Goal: Task Accomplishment & Management: Manage account settings

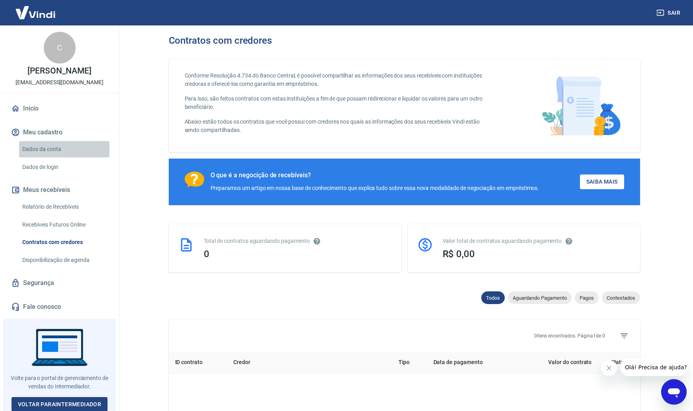
click at [41, 151] on link "Dados da conta" at bounding box center [64, 149] width 90 height 16
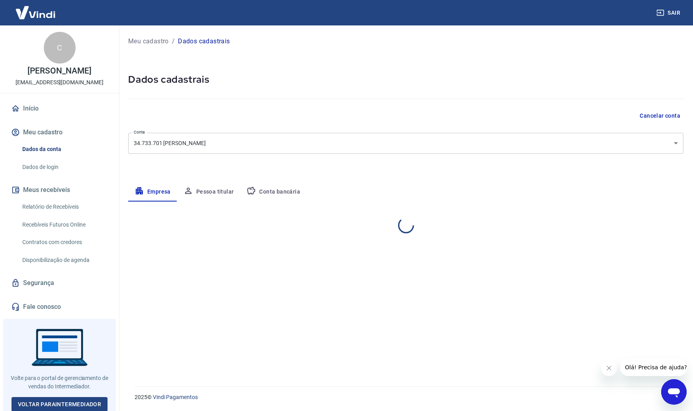
select select "SP"
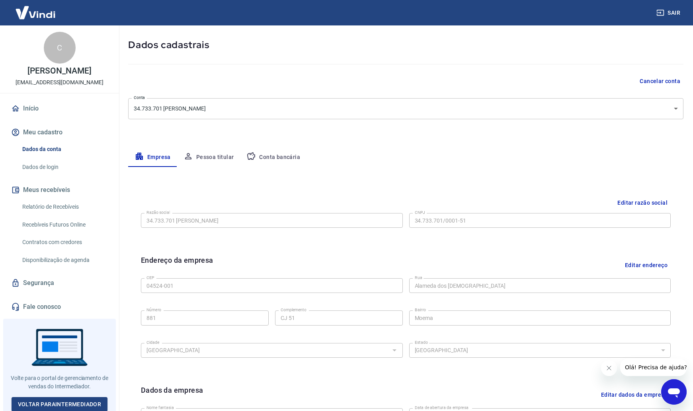
scroll to position [32, 0]
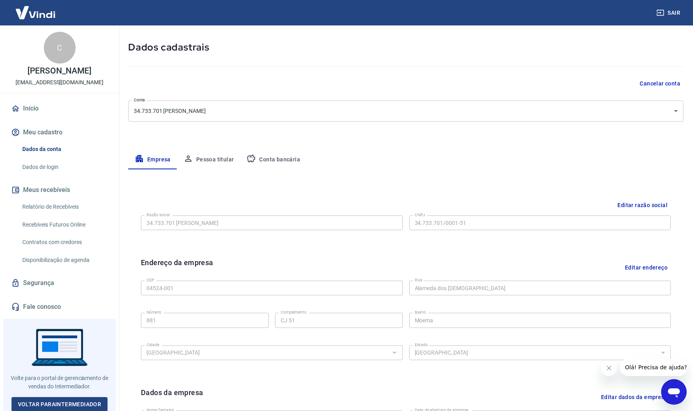
click at [198, 111] on body "Sair C Caio Massena Miceli alliance@grupodms.com.br Início Meu cadastro Dados d…" at bounding box center [346, 173] width 693 height 411
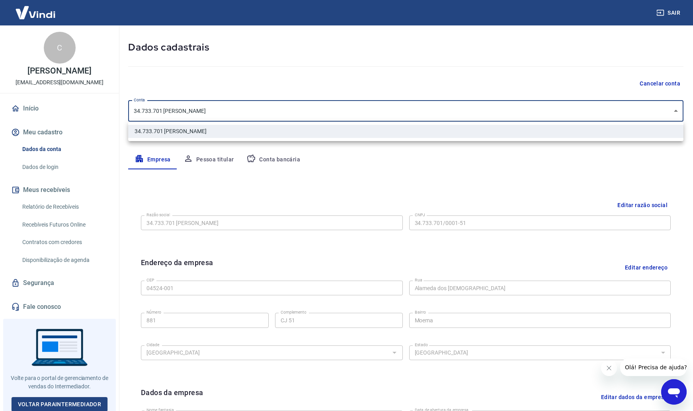
click at [213, 74] on div at bounding box center [346, 205] width 693 height 411
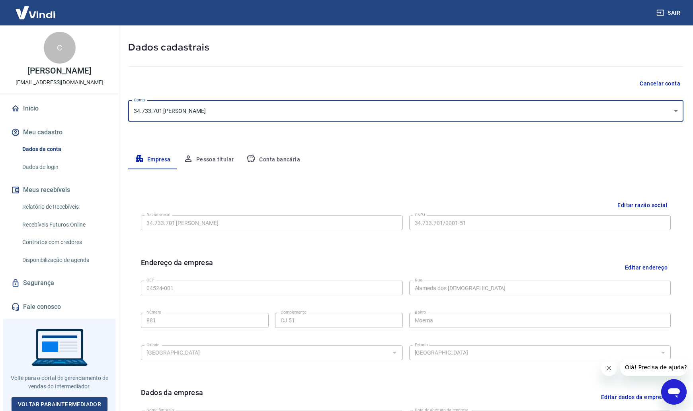
click at [269, 162] on button "Conta bancária" at bounding box center [273, 159] width 66 height 19
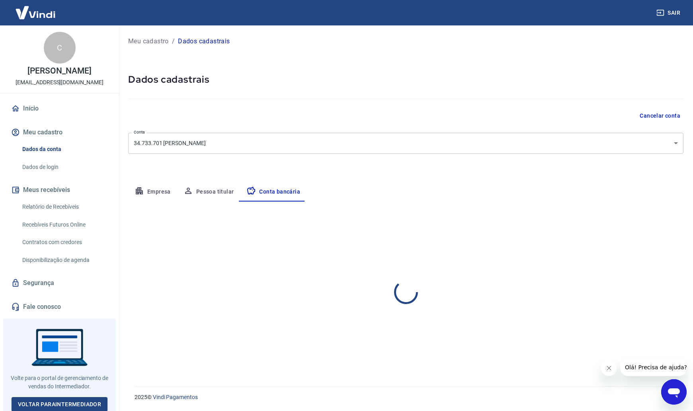
scroll to position [0, 0]
select select "1"
drag, startPoint x: 216, startPoint y: 196, endPoint x: 211, endPoint y: 197, distance: 4.8
click at [216, 196] on button "Pessoa titular" at bounding box center [208, 192] width 63 height 19
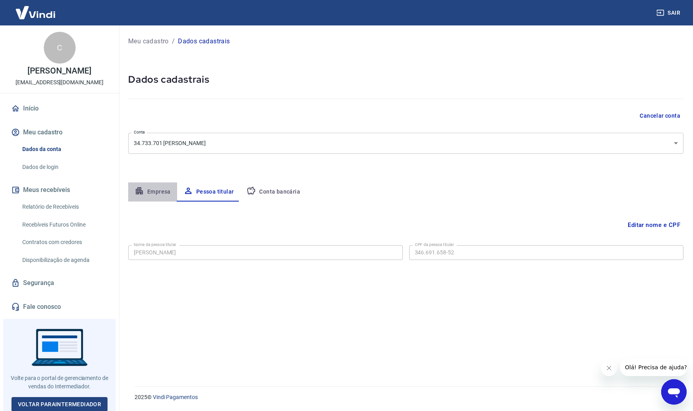
click at [162, 194] on button "Empresa" at bounding box center [152, 192] width 49 height 19
select select "SP"
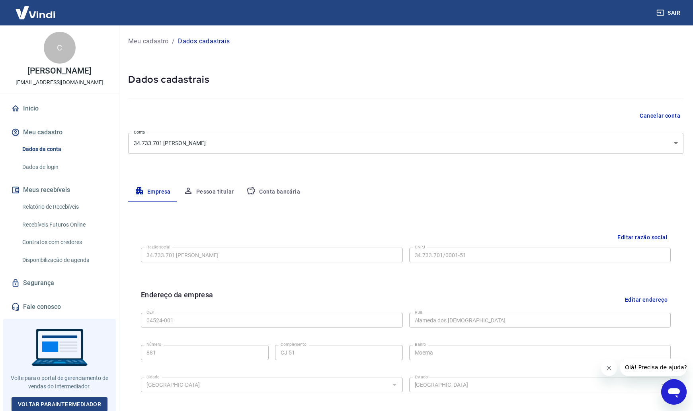
click at [42, 111] on link "Início" at bounding box center [60, 109] width 100 height 18
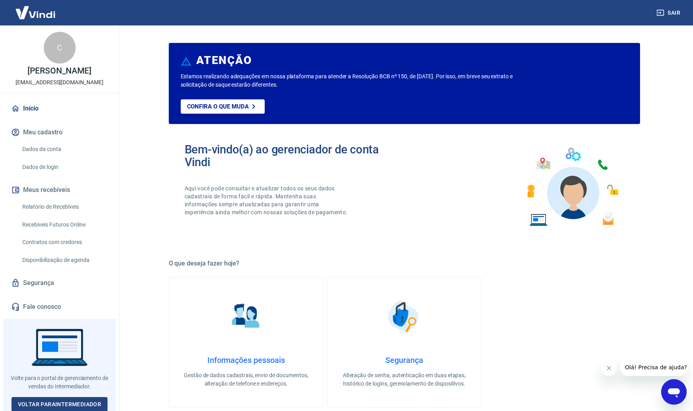
select select "SP"
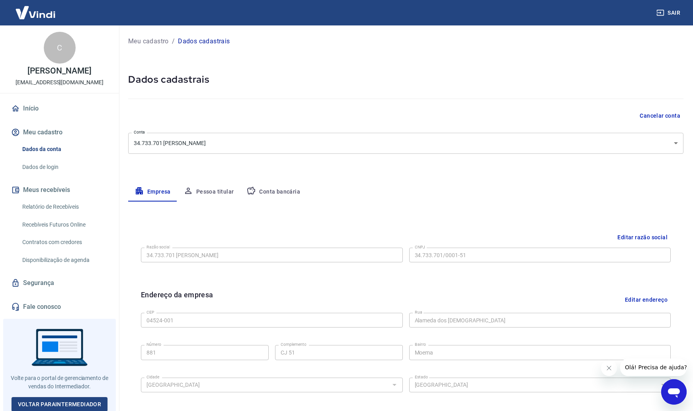
click at [22, 113] on link "Início" at bounding box center [60, 109] width 100 height 18
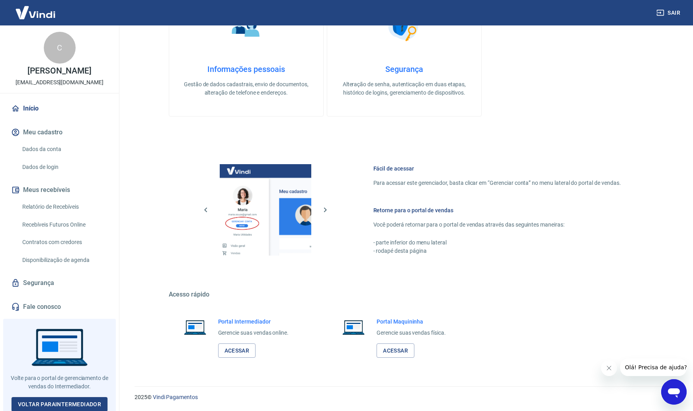
scroll to position [4, 0]
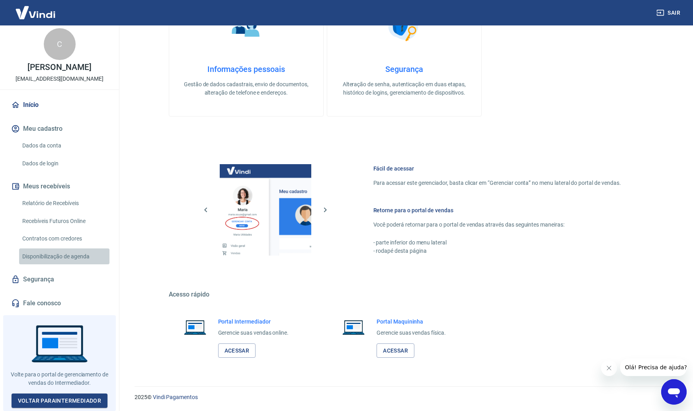
click at [51, 258] on link "Disponibilização de agenda" at bounding box center [64, 257] width 90 height 16
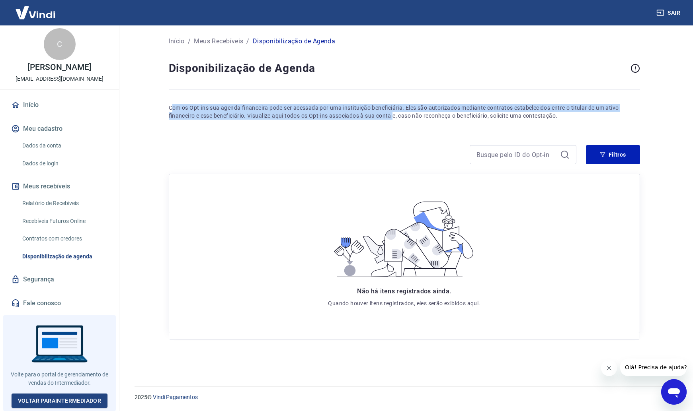
drag, startPoint x: 171, startPoint y: 110, endPoint x: 430, endPoint y: 118, distance: 259.1
click at [420, 117] on p "Com os Opt-ins sua agenda financeira pode ser acessada por uma instituição bene…" at bounding box center [404, 112] width 471 height 16
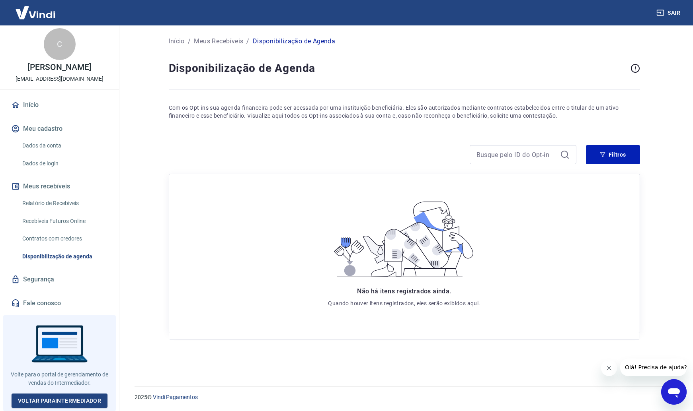
click at [457, 120] on div "Início / Meus Recebíveis / Disponibilização de Agenda Disponibilização de Agend…" at bounding box center [404, 201] width 490 height 352
click at [235, 40] on p "Meus Recebíveis" at bounding box center [218, 42] width 49 height 10
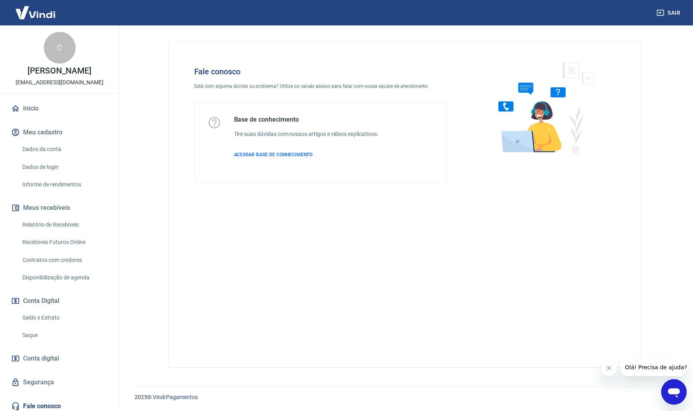
click at [64, 314] on link "Saldo e Extrato" at bounding box center [64, 318] width 90 height 16
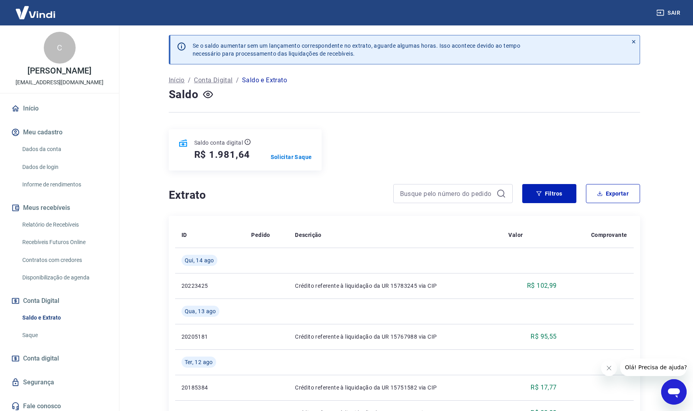
click at [211, 82] on p "Conta Digital" at bounding box center [213, 81] width 39 height 10
click at [274, 155] on p "Solicitar Saque" at bounding box center [291, 157] width 41 height 8
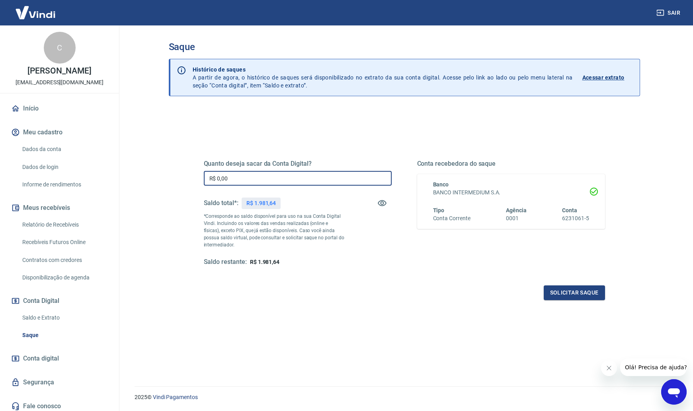
click at [300, 179] on input "R$ 0,00" at bounding box center [298, 178] width 188 height 15
click at [301, 179] on input "R$ 0,00" at bounding box center [298, 178] width 188 height 15
type input "R$ 1.981,64"
click at [564, 296] on button "Solicitar saque" at bounding box center [573, 293] width 61 height 15
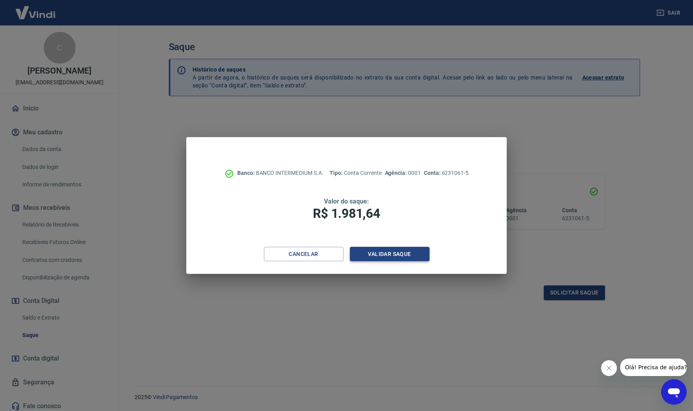
click at [418, 255] on button "Validar saque" at bounding box center [390, 254] width 80 height 15
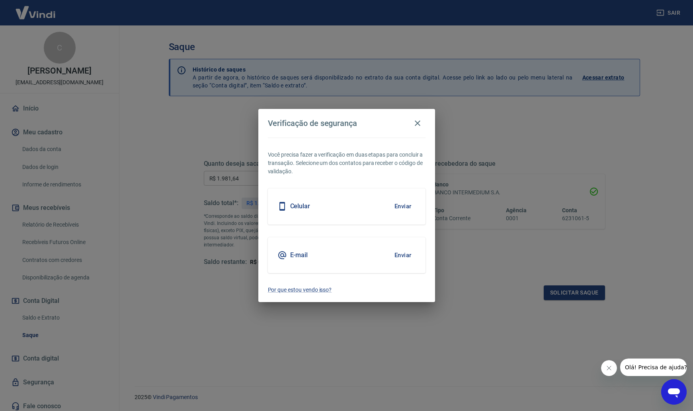
click at [393, 209] on button "Enviar" at bounding box center [403, 206] width 26 height 17
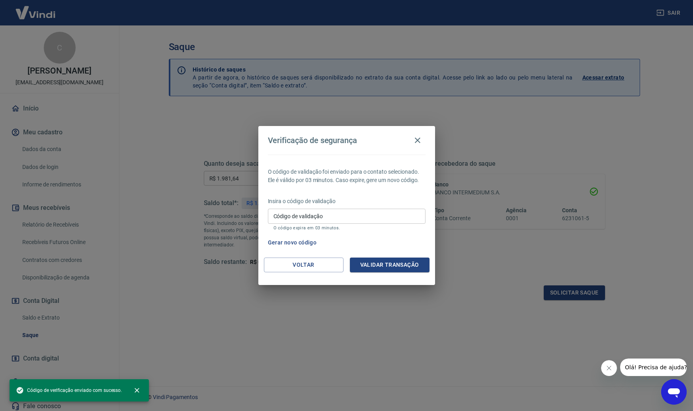
click at [346, 208] on div "Insira o código de validação Código de validação Código de validação O código e…" at bounding box center [347, 214] width 158 height 35
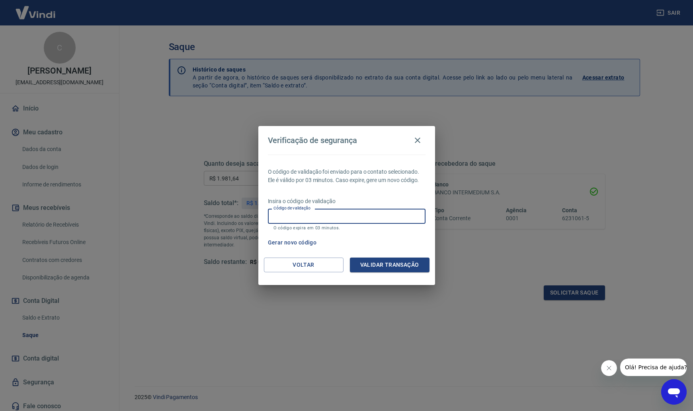
click at [337, 214] on input "Código de validação" at bounding box center [347, 216] width 158 height 15
type input "738151"
click at [374, 261] on button "Validar transação" at bounding box center [390, 265] width 80 height 15
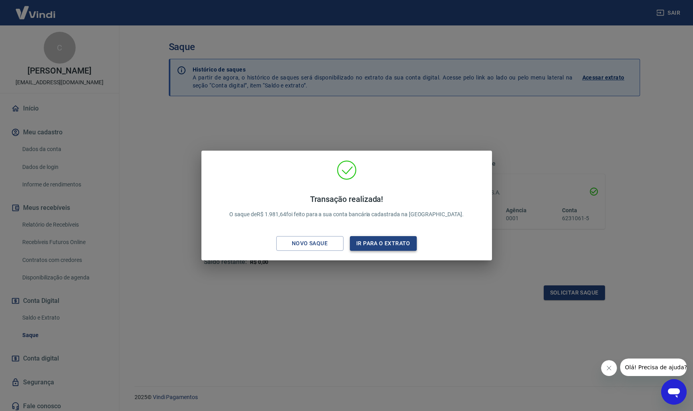
click at [380, 239] on button "Ir para o extrato" at bounding box center [383, 243] width 67 height 15
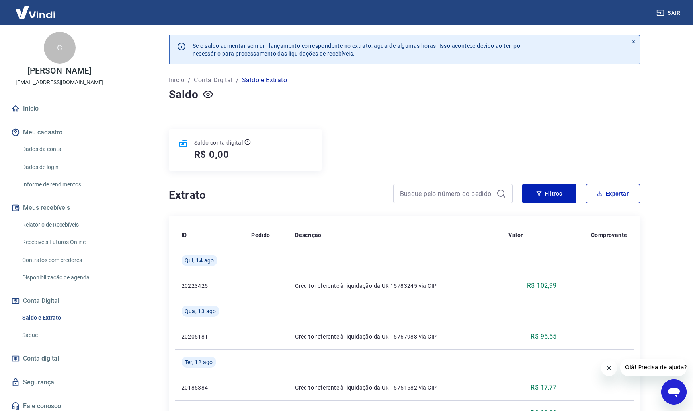
click at [47, 356] on span "Conta digital" at bounding box center [41, 358] width 36 height 11
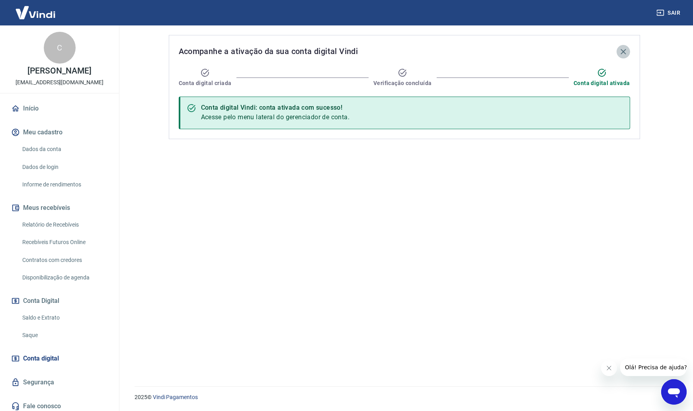
click at [623, 49] on icon "button" at bounding box center [623, 52] width 10 height 10
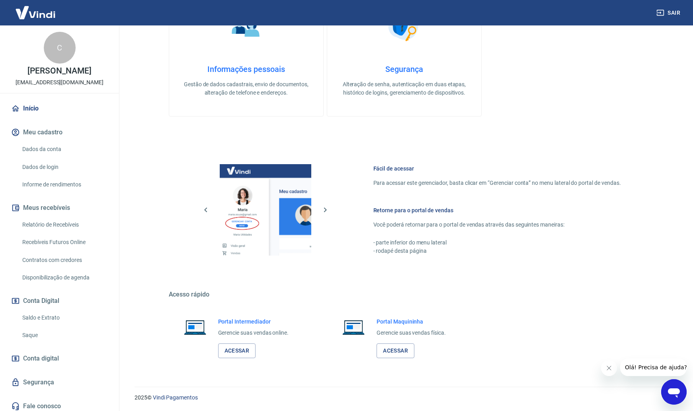
scroll to position [103, 0]
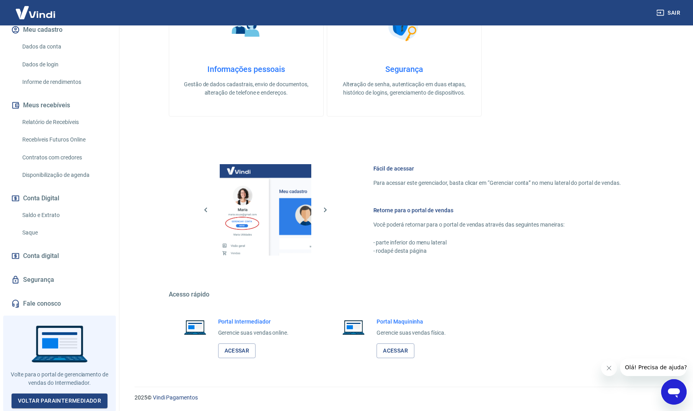
click at [55, 210] on link "Saldo e Extrato" at bounding box center [64, 215] width 90 height 16
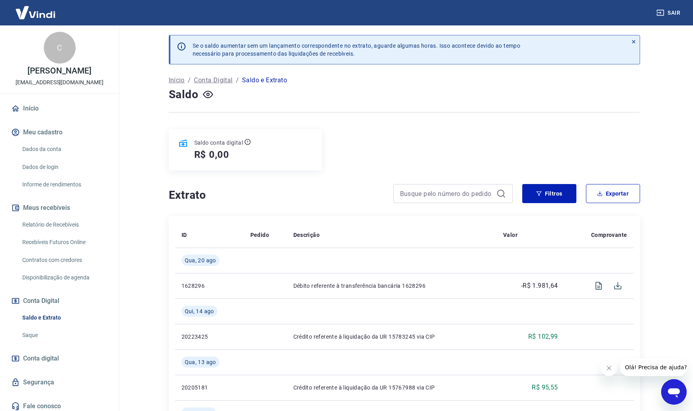
click at [214, 84] on p "Conta Digital" at bounding box center [213, 81] width 39 height 10
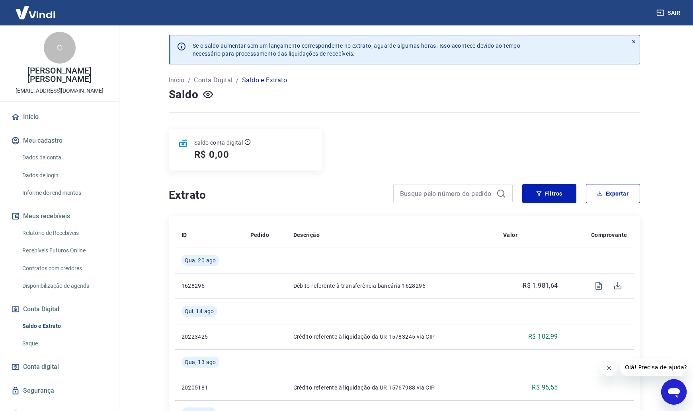
scroll to position [103, 0]
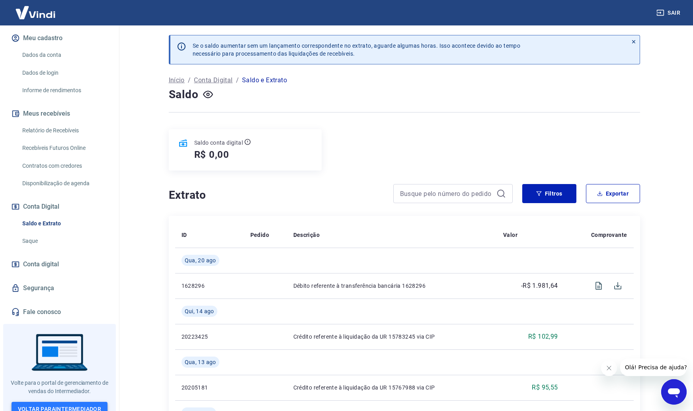
click at [53, 402] on link "Voltar para Intermediador" at bounding box center [60, 409] width 96 height 15
